Goal: Task Accomplishment & Management: Manage account settings

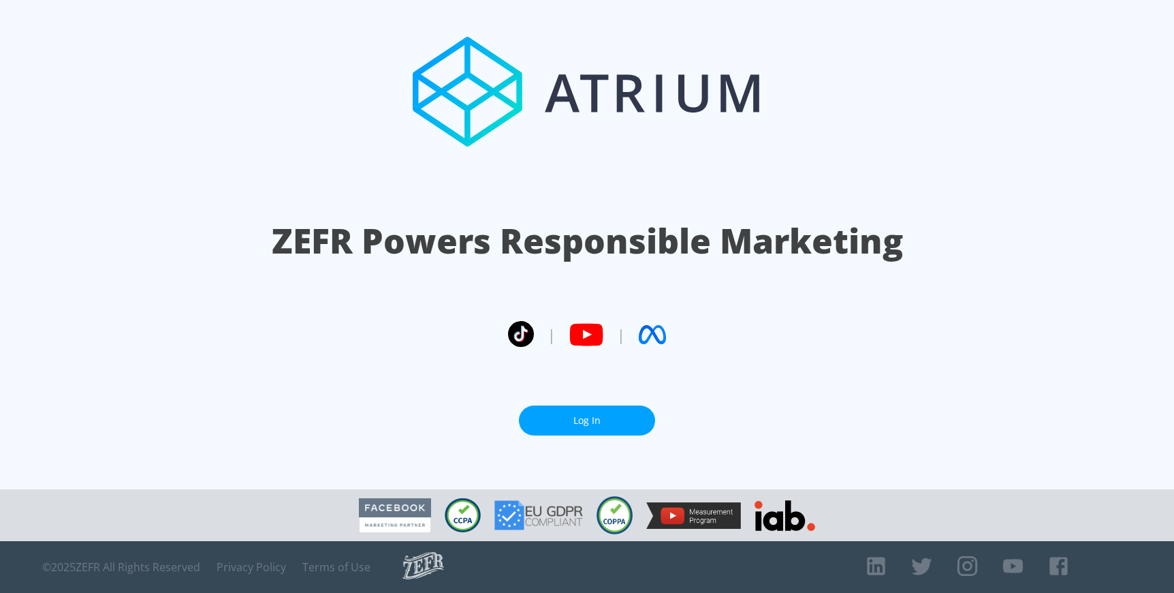
scroll to position [860, 0]
click at [621, 430] on link "Log In" at bounding box center [587, 420] width 136 height 31
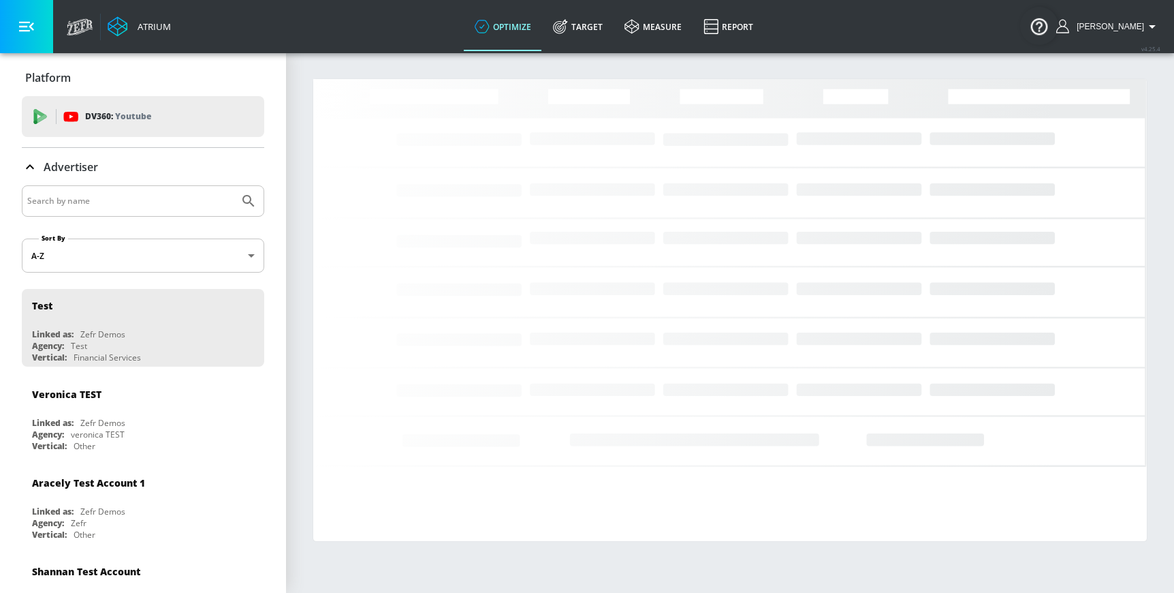
scroll to position [860, 0]
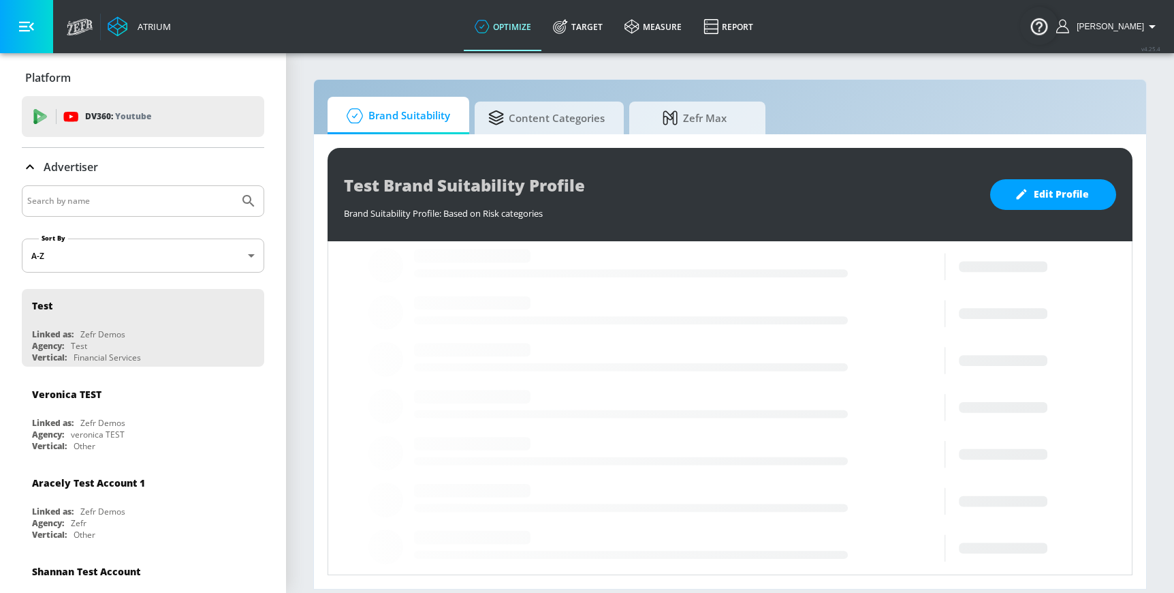
click at [1141, 28] on span "[PERSON_NAME]" at bounding box center [1108, 27] width 73 height 10
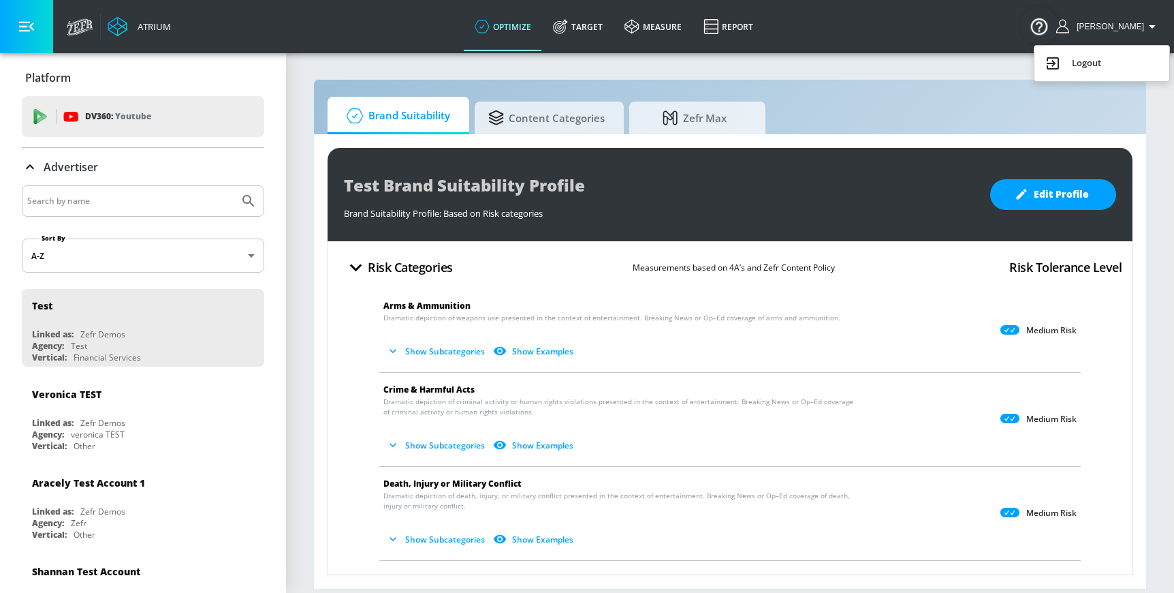
click at [1029, 32] on img "Open Resource Center" at bounding box center [1039, 26] width 38 height 38
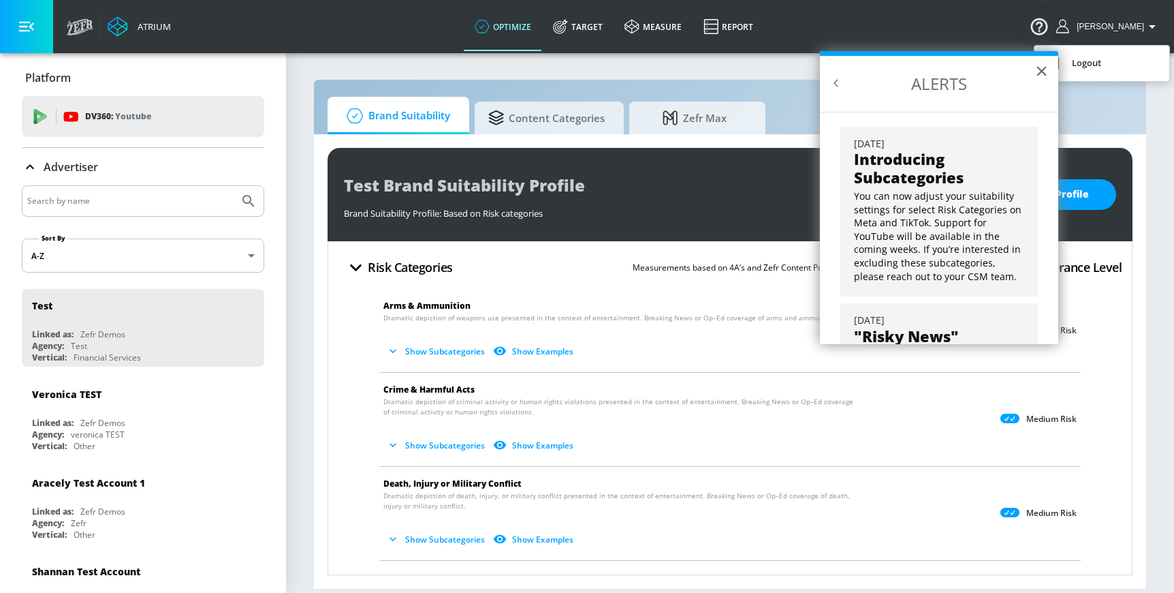
click at [1111, 19] on div at bounding box center [587, 296] width 1174 height 593
click at [1132, 25] on span "[PERSON_NAME]" at bounding box center [1108, 27] width 73 height 10
click at [1108, 66] on div "Logout" at bounding box center [1102, 63] width 114 height 16
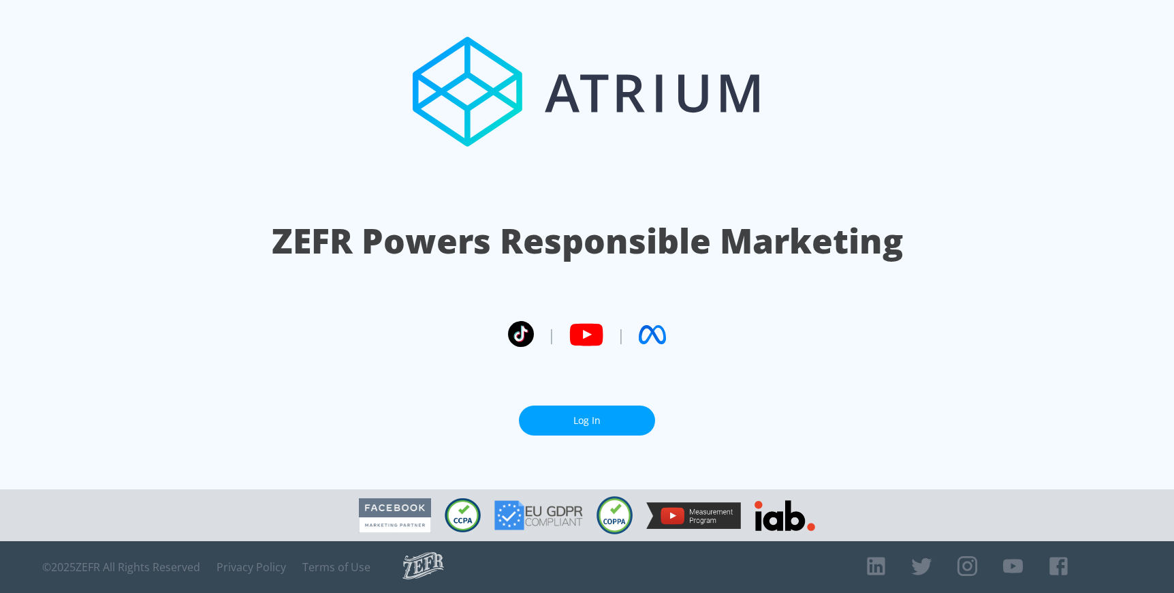
scroll to position [860, 0]
